Goal: Task Accomplishment & Management: Manage account settings

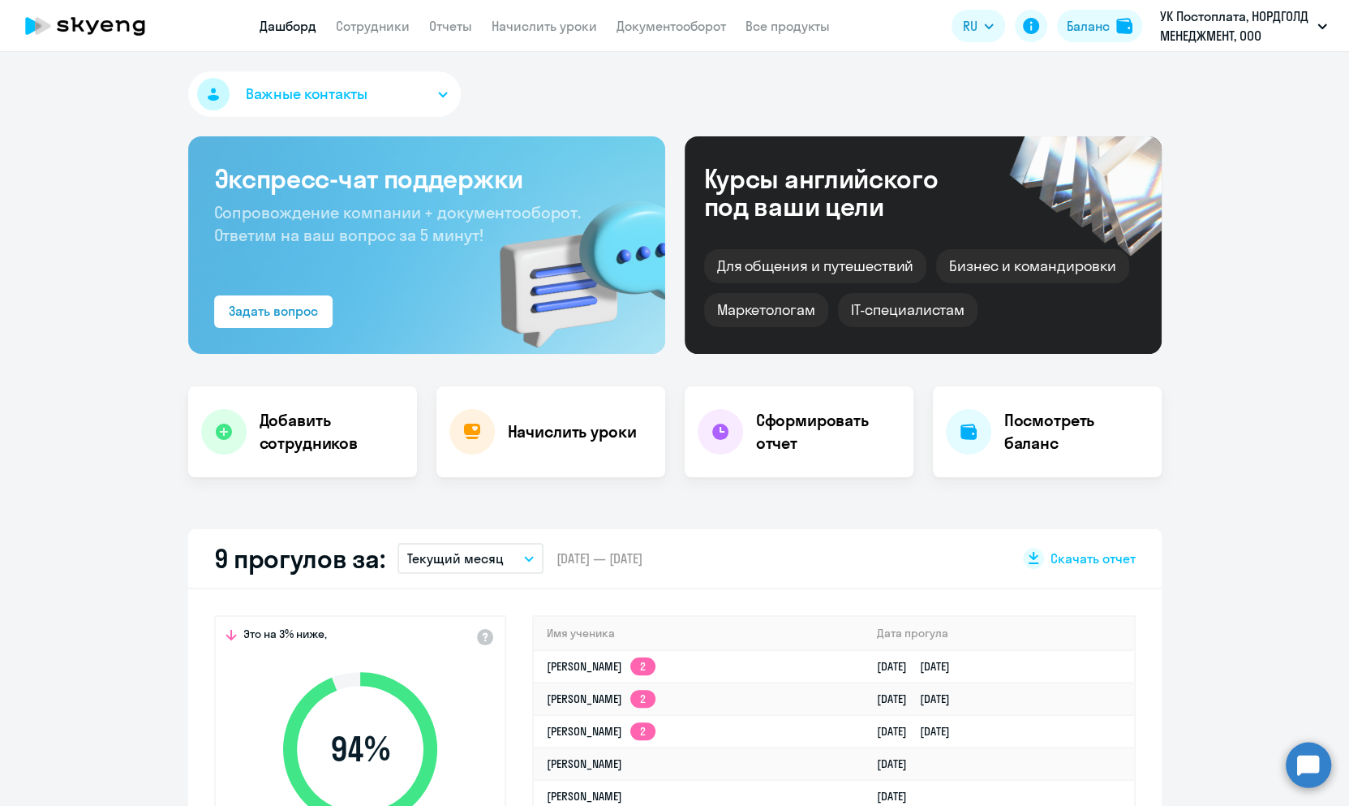
drag, startPoint x: 1213, startPoint y: 48, endPoint x: 1221, endPoint y: 25, distance: 24.1
click at [1221, 25] on app-header "Дашборд Сотрудники Отчеты Начислить уроки Документооборот Все продукты Дашборд …" at bounding box center [674, 26] width 1349 height 52
click at [1221, 25] on p "УК Постоплата, НОРДГОЛД МЕНЕДЖМЕНТ, ООО" at bounding box center [1235, 25] width 151 height 39
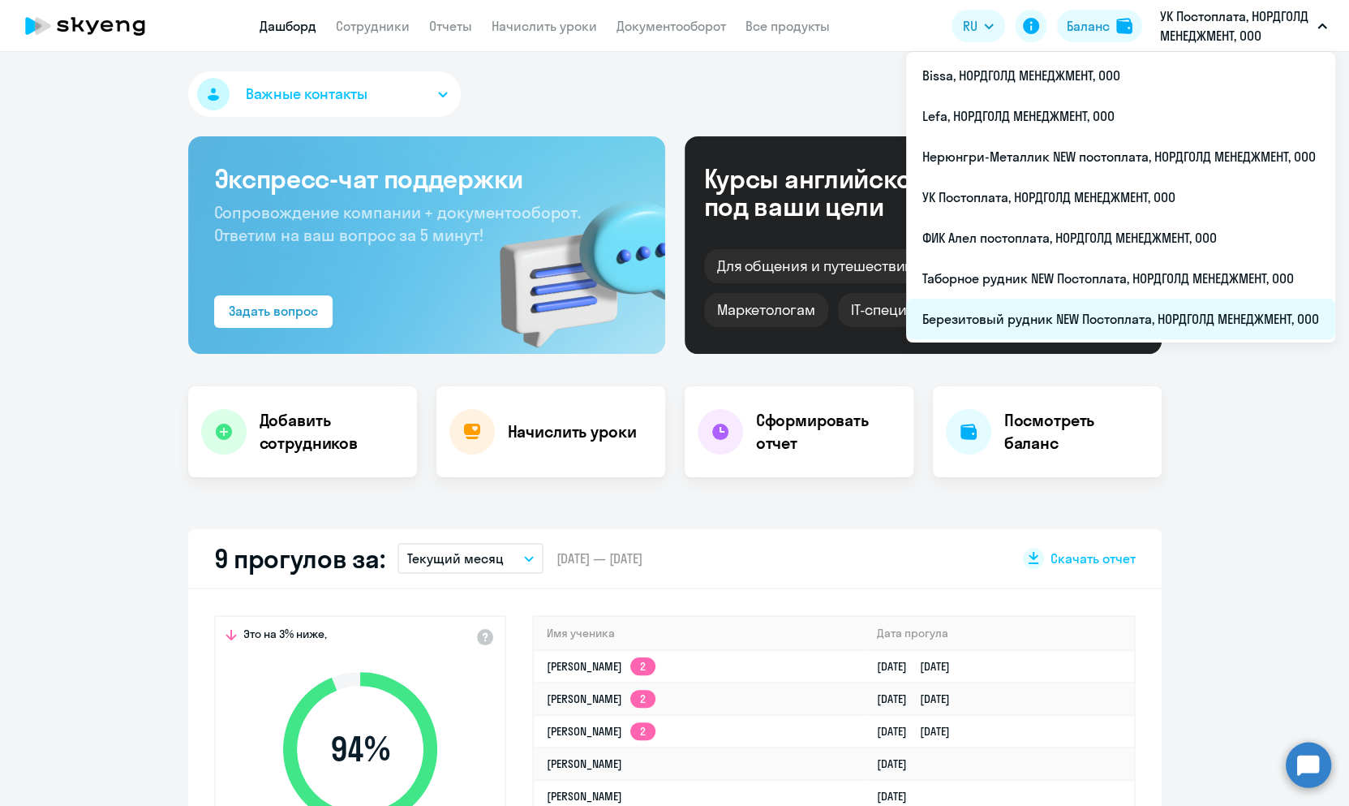
click at [1022, 321] on li "Березитовый рудник NEW Постоплата, НОРДГОЛД МЕНЕДЖМЕНТ, ООО" at bounding box center [1120, 319] width 429 height 41
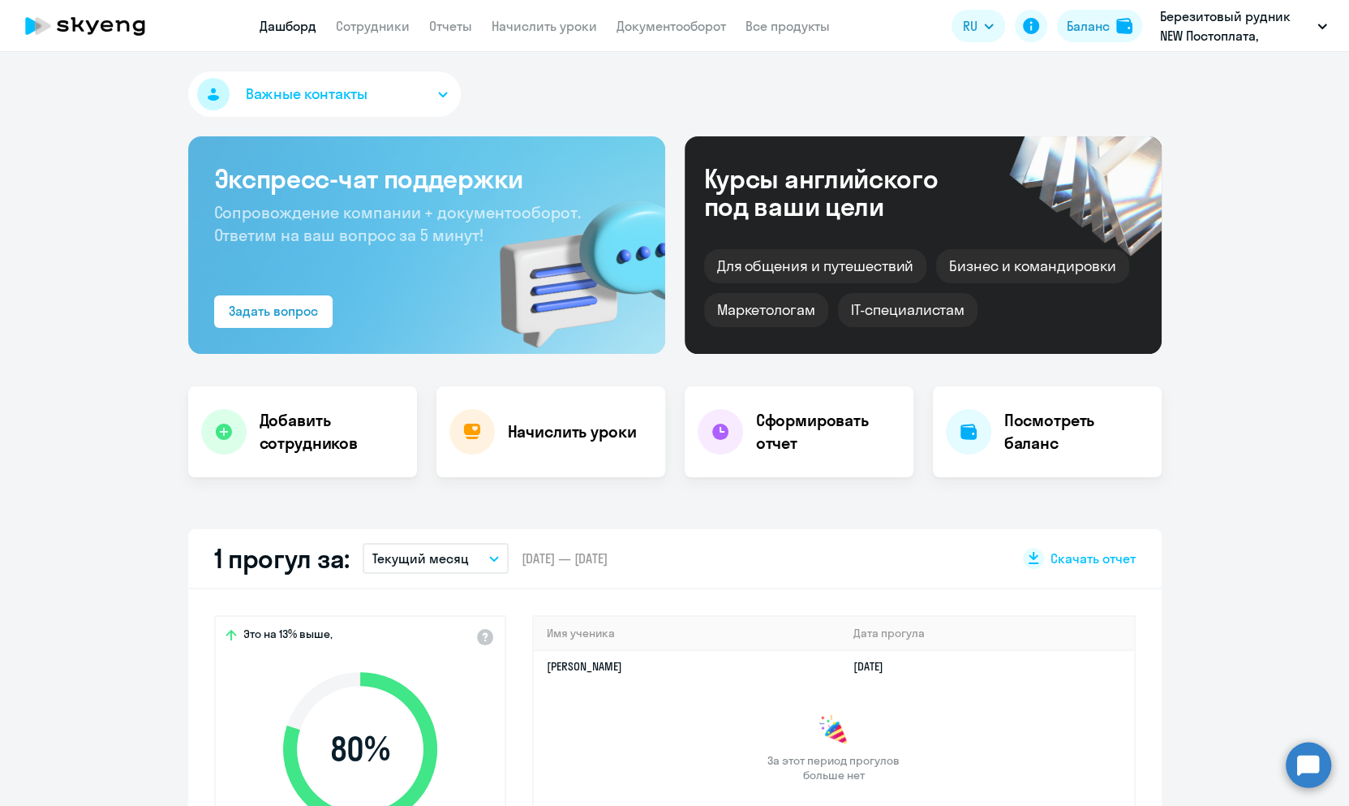
select select "30"
click at [550, 29] on link "Начислить уроки" at bounding box center [544, 26] width 105 height 16
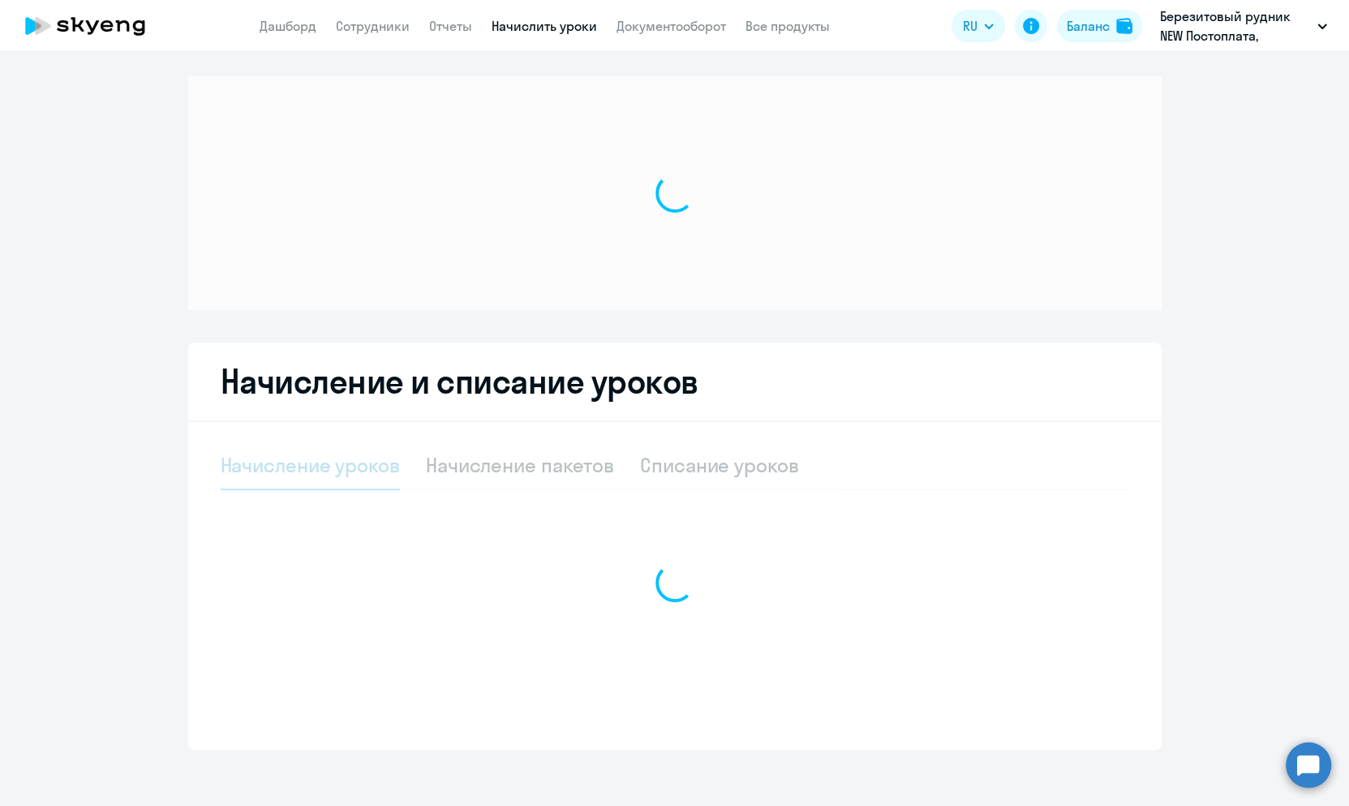
select select "10"
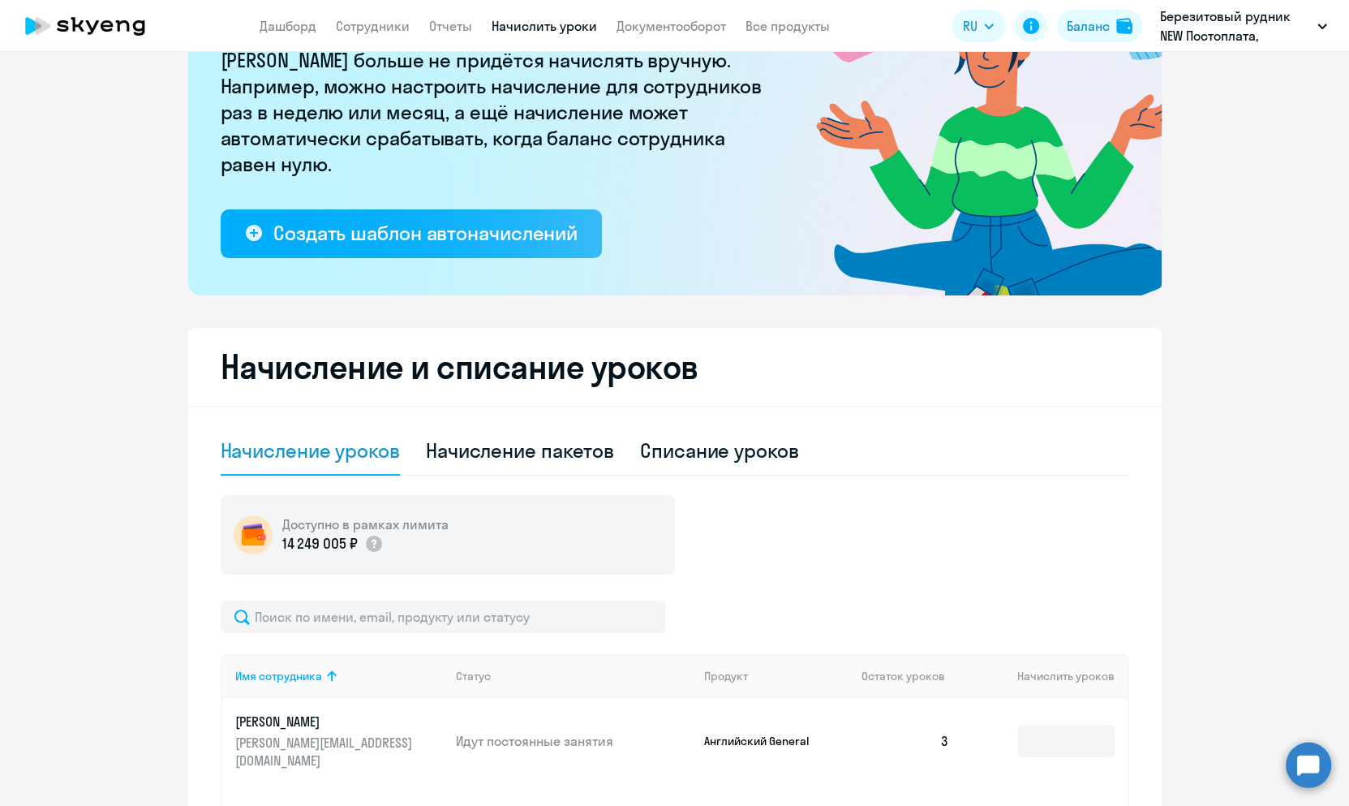
scroll to position [153, 0]
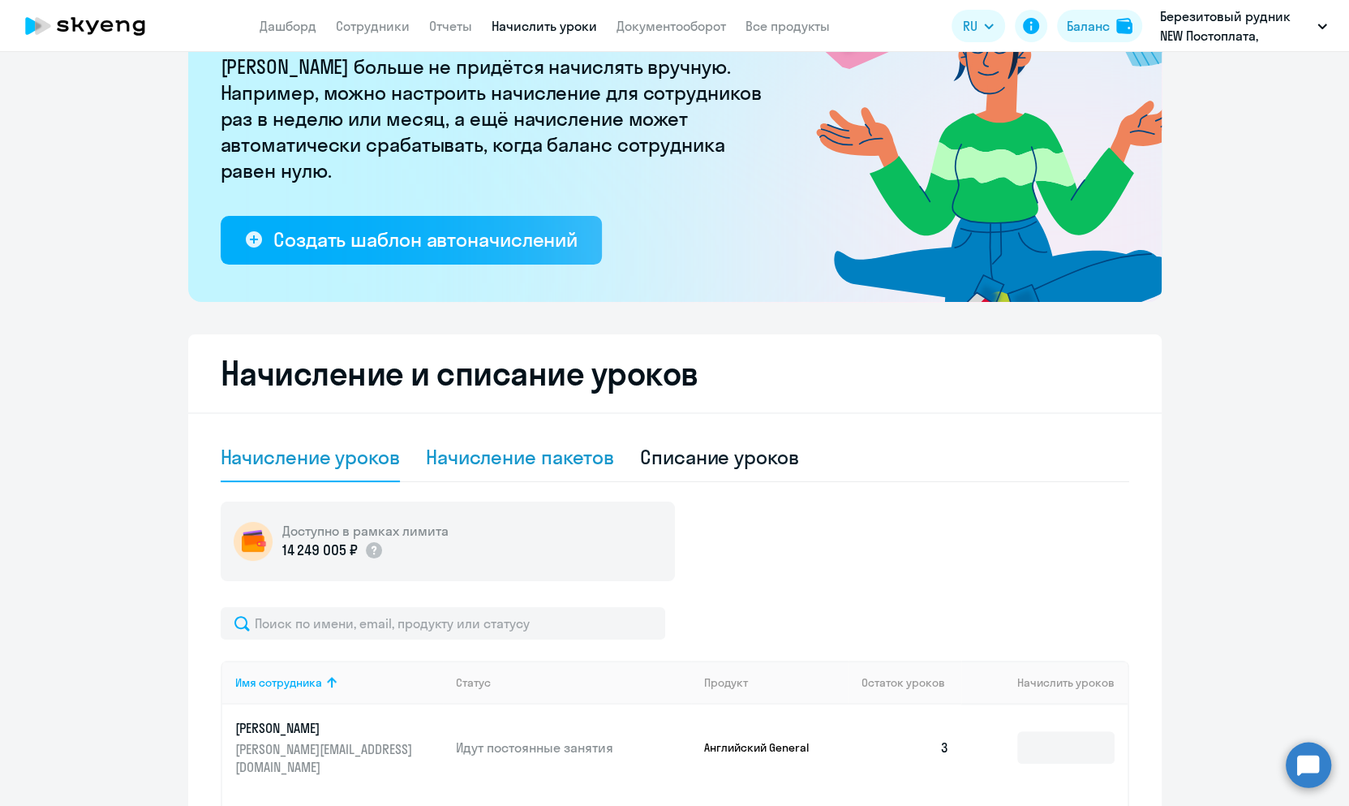
click at [470, 452] on div "Начисление пакетов" at bounding box center [520, 457] width 188 height 26
select select "10"
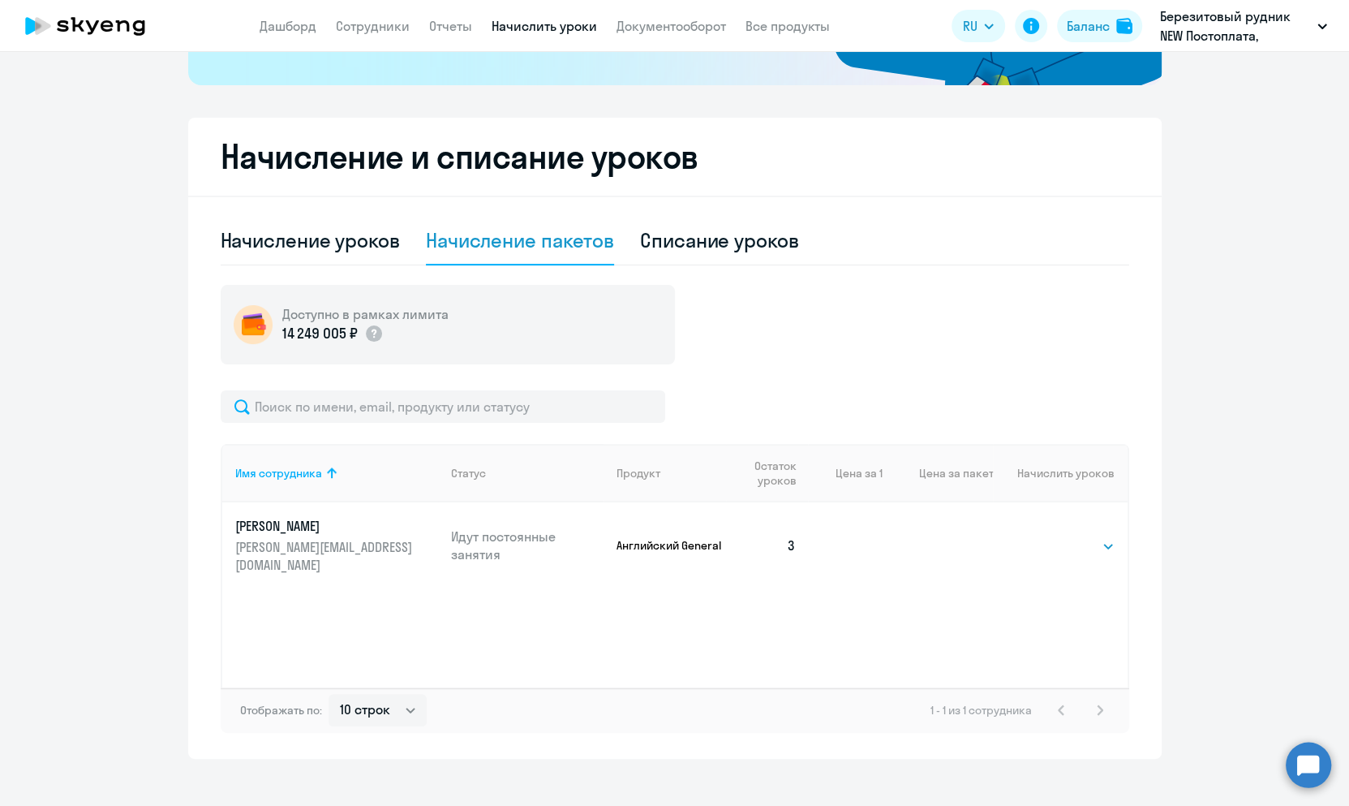
scroll to position [372, 0]
